Goal: Task Accomplishment & Management: Complete application form

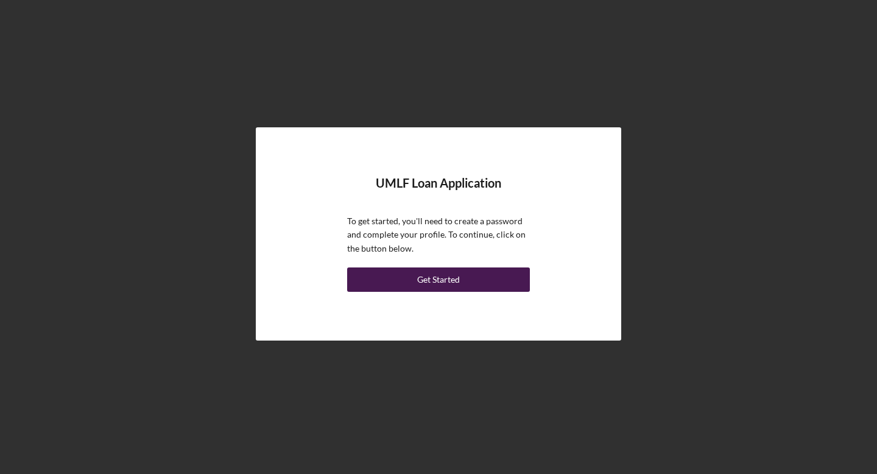
click at [442, 276] on div "Get Started" at bounding box center [438, 279] width 43 height 24
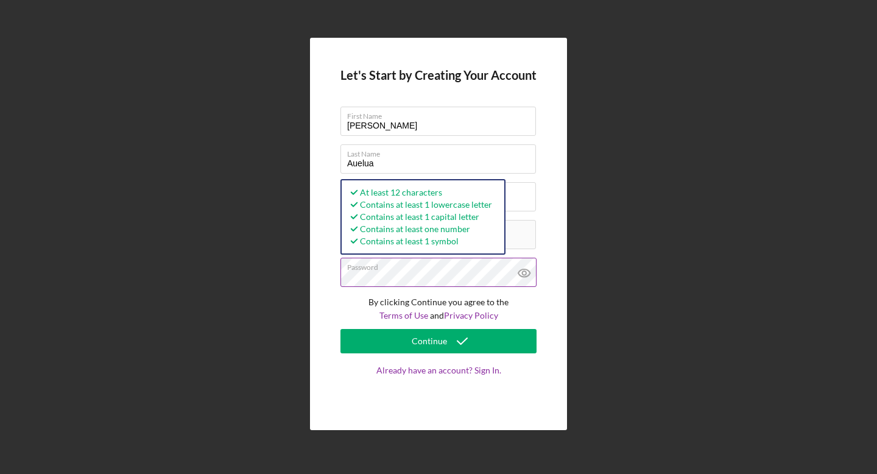
click at [529, 272] on icon at bounding box center [524, 273] width 30 height 30
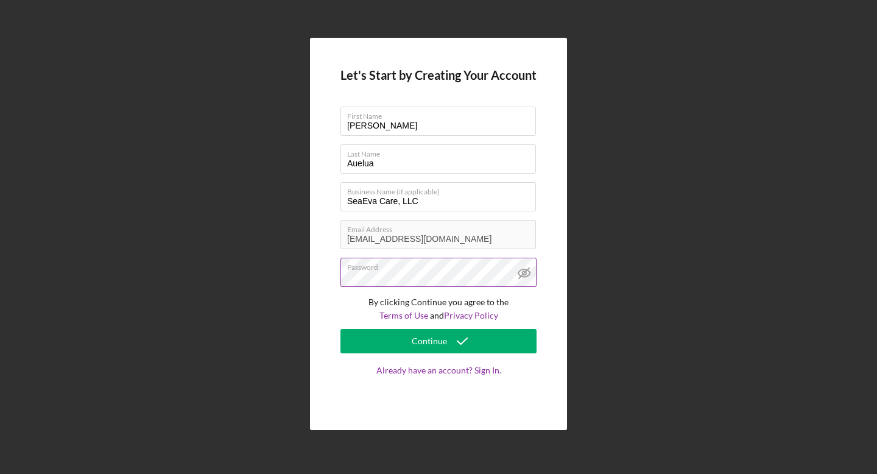
click at [529, 272] on icon at bounding box center [524, 273] width 30 height 30
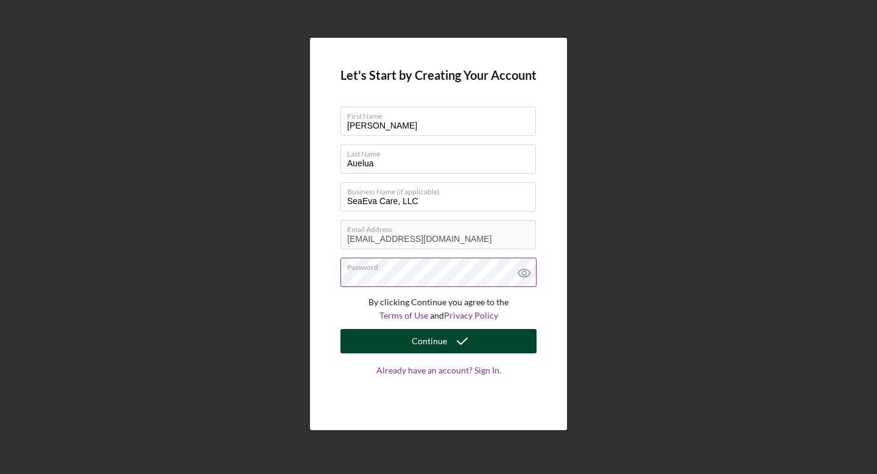
click at [445, 339] on div "Continue" at bounding box center [429, 341] width 35 height 24
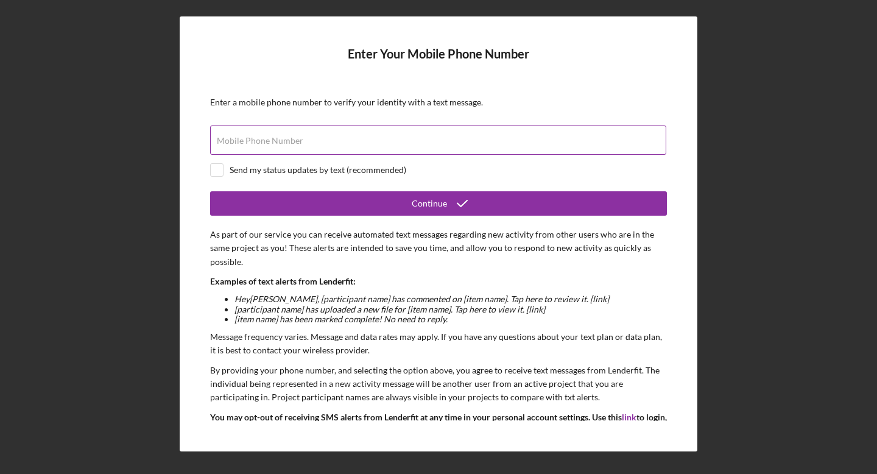
click at [373, 142] on input "Mobile Phone Number" at bounding box center [438, 139] width 456 height 29
type input "[PHONE_NUMBER]"
click at [221, 169] on input "checkbox" at bounding box center [217, 170] width 12 height 12
checkbox input "true"
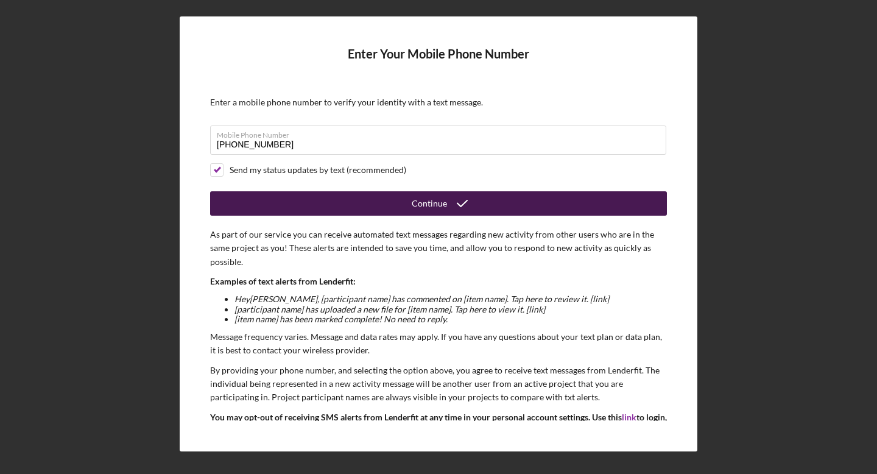
click at [432, 205] on div "Continue" at bounding box center [429, 203] width 35 height 24
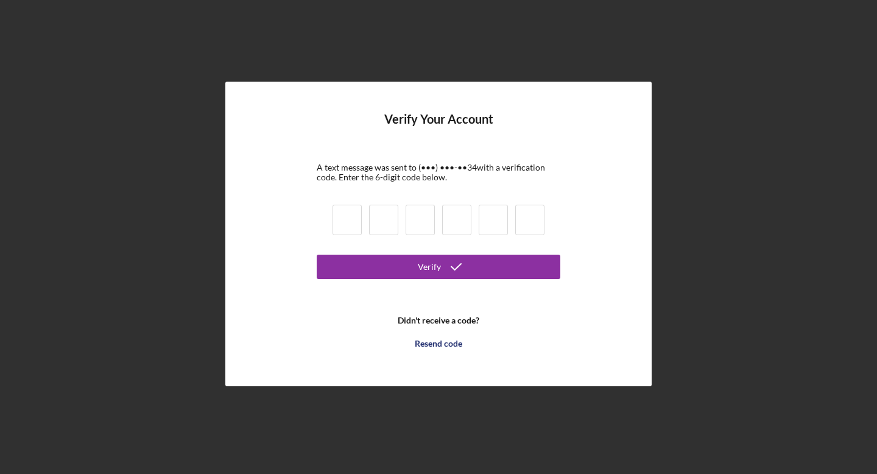
click at [355, 222] on input at bounding box center [347, 220] width 29 height 30
type input "2"
type input "6"
type input "3"
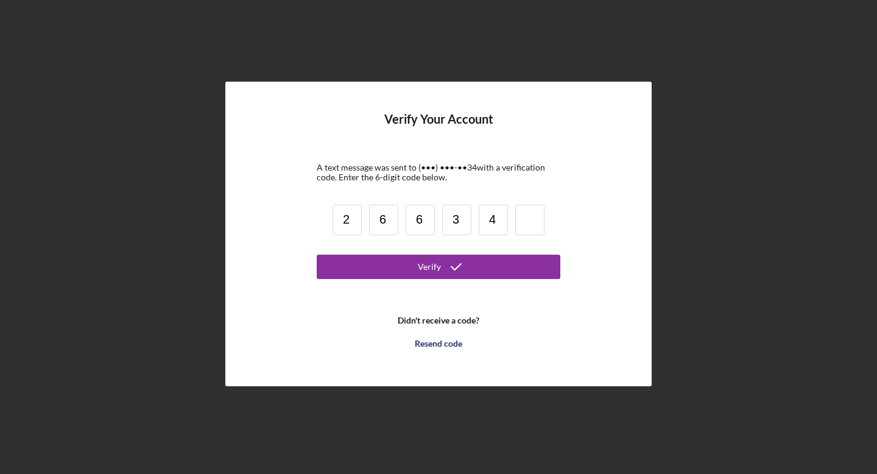
type input "4"
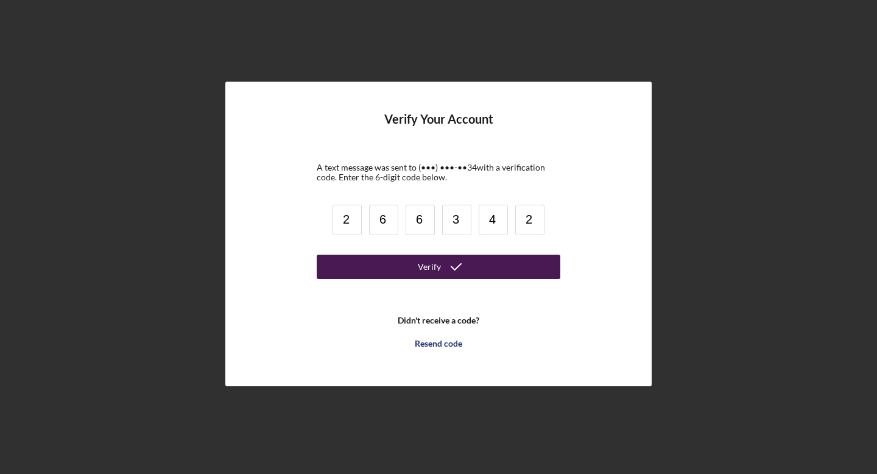
type input "2"
click at [418, 265] on button "Verify" at bounding box center [439, 267] width 244 height 24
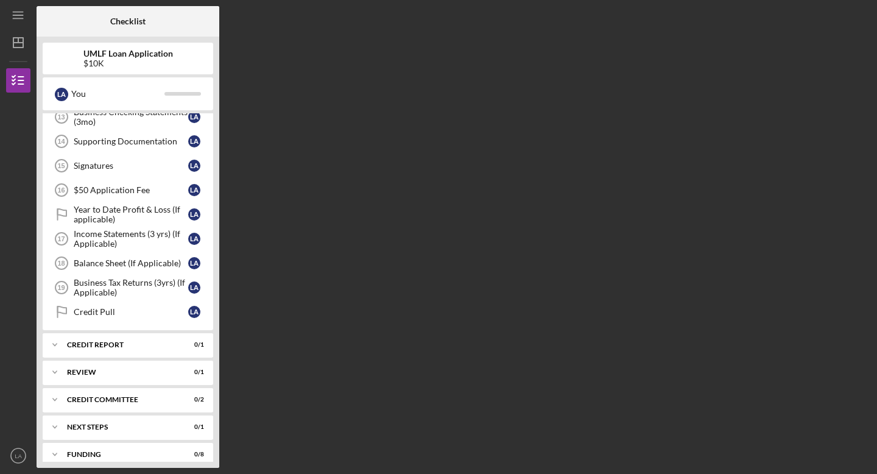
scroll to position [337, 0]
